Goal: Navigation & Orientation: Find specific page/section

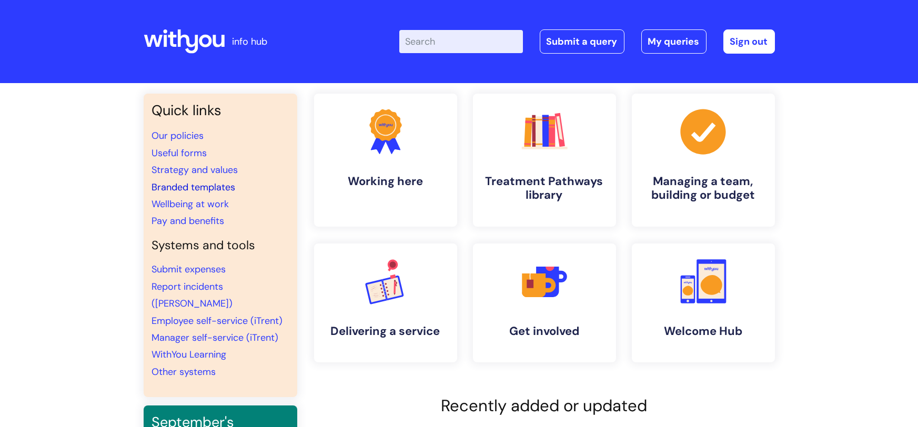
click at [197, 189] on link "Branded templates" at bounding box center [194, 187] width 84 height 13
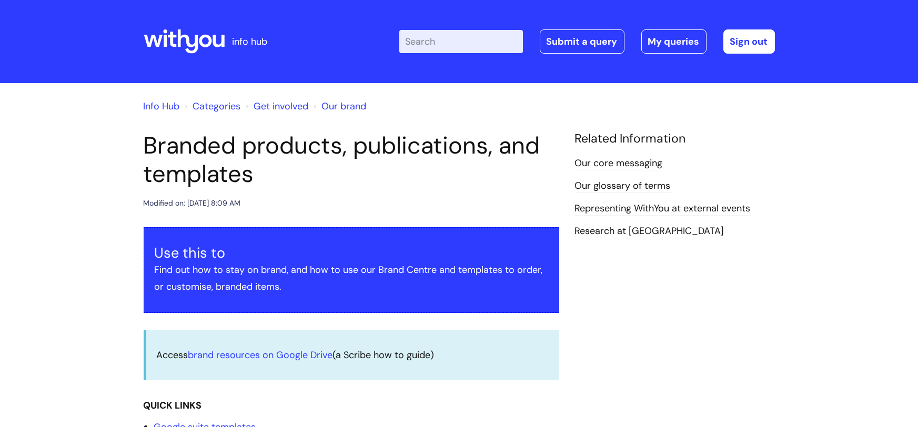
click at [168, 107] on link "Info Hub" at bounding box center [162, 106] width 36 height 13
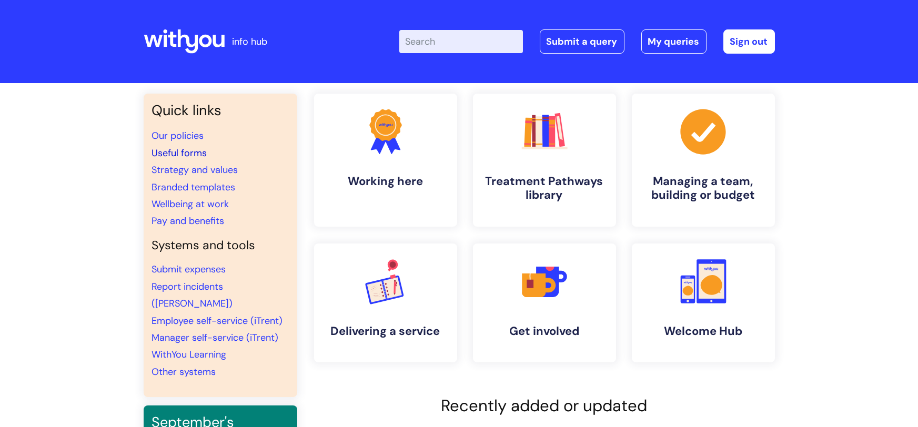
click at [179, 150] on link "Useful forms" at bounding box center [179, 153] width 55 height 13
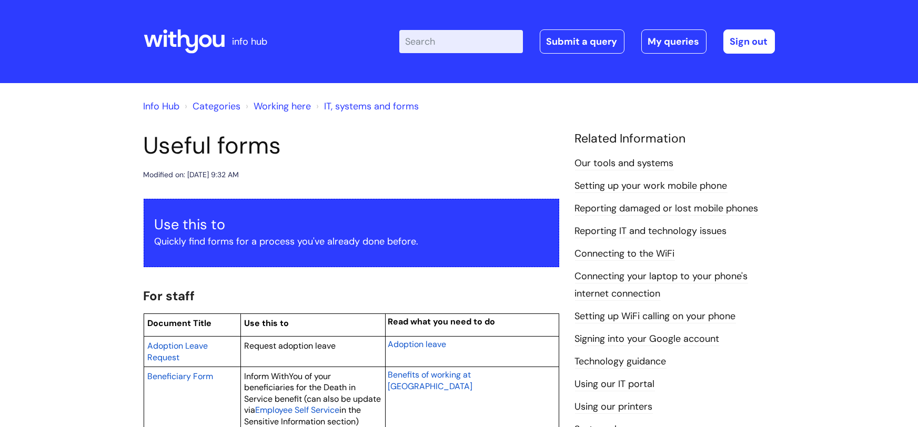
click at [148, 107] on link "Info Hub" at bounding box center [162, 106] width 36 height 13
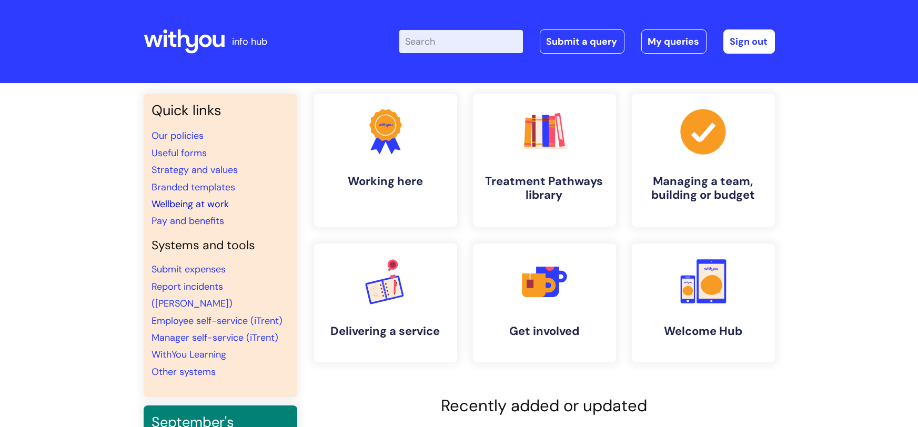
click at [177, 200] on link "Wellbeing at work" at bounding box center [190, 204] width 77 height 13
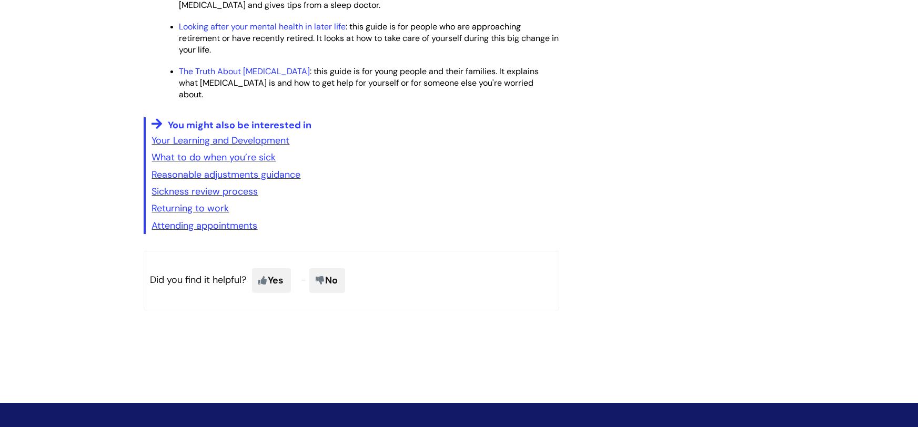
scroll to position [1662, 0]
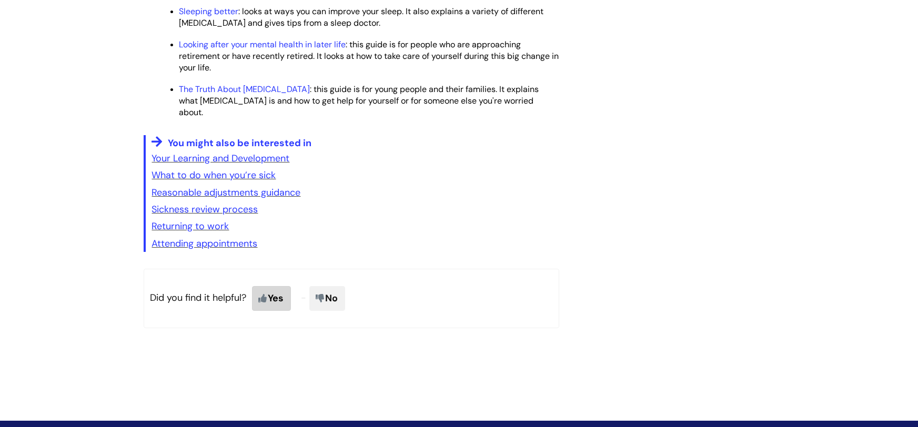
click at [256, 292] on span "Yes" at bounding box center [271, 298] width 39 height 24
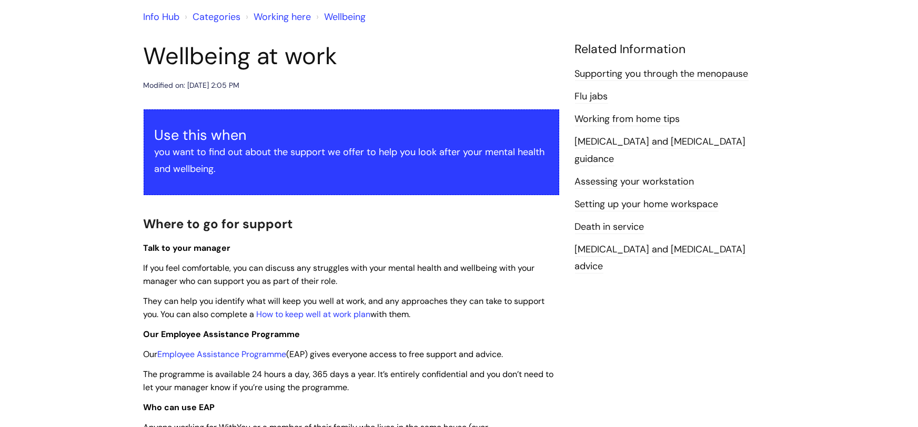
scroll to position [0, 0]
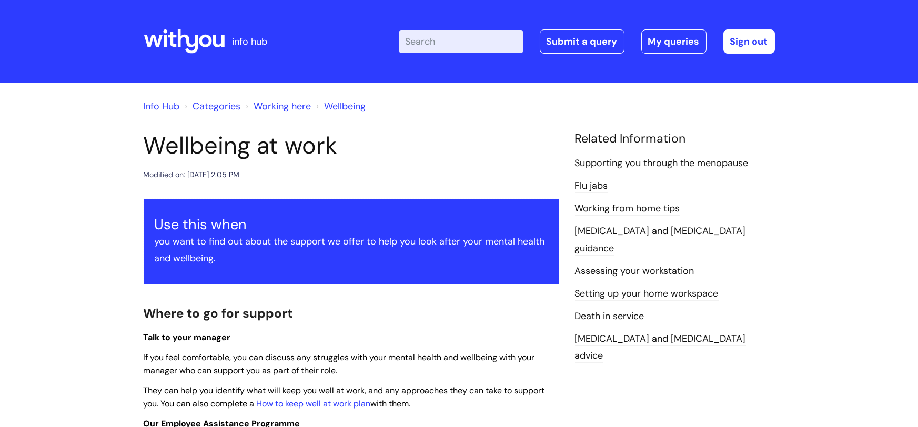
click at [155, 106] on link "Info Hub" at bounding box center [162, 106] width 36 height 13
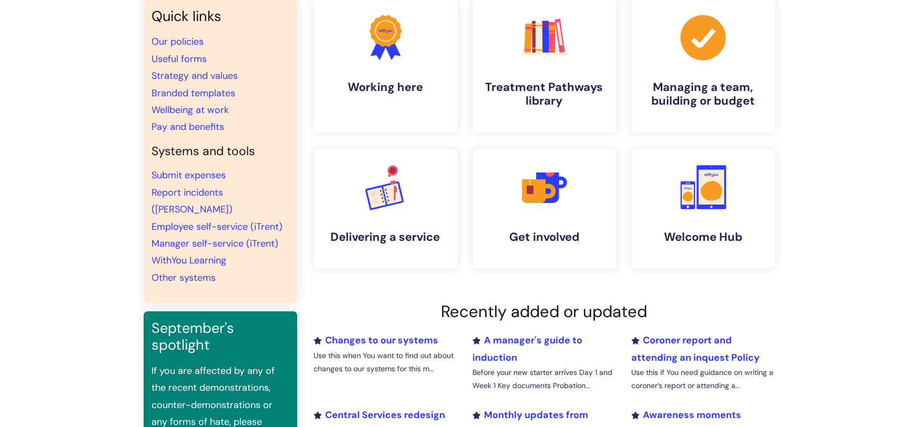
scroll to position [104, 0]
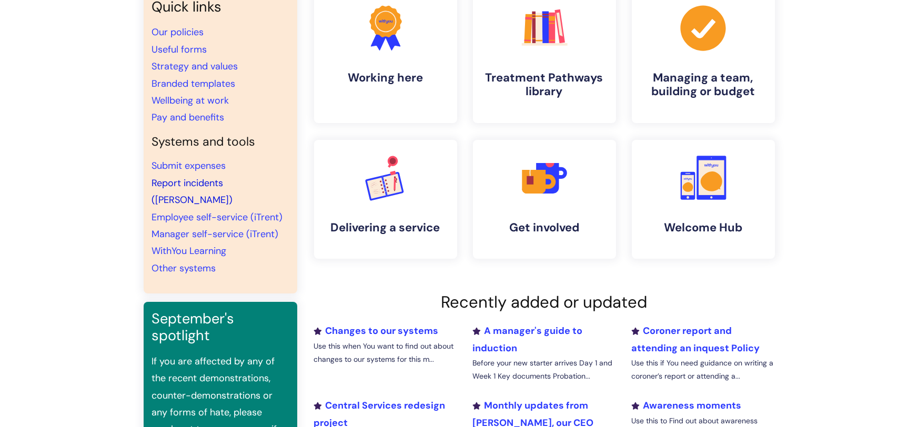
click at [194, 182] on link "Report incidents ([PERSON_NAME])" at bounding box center [192, 191] width 81 height 29
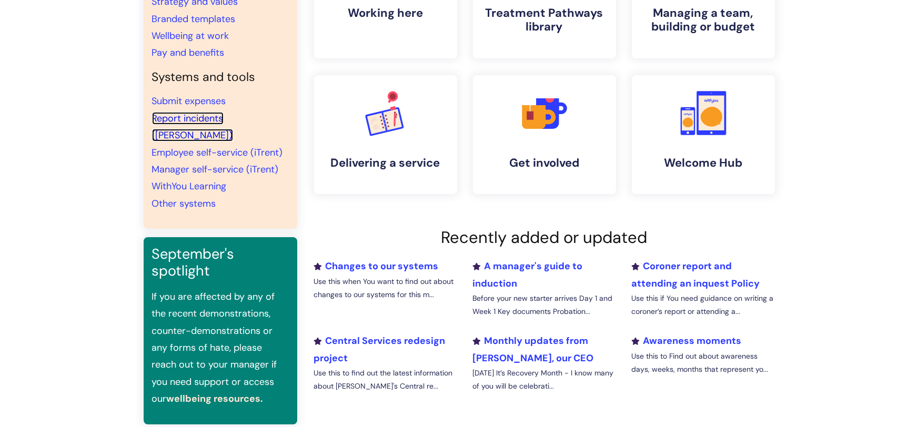
scroll to position [189, 0]
